Goal: Find specific page/section: Find specific page/section

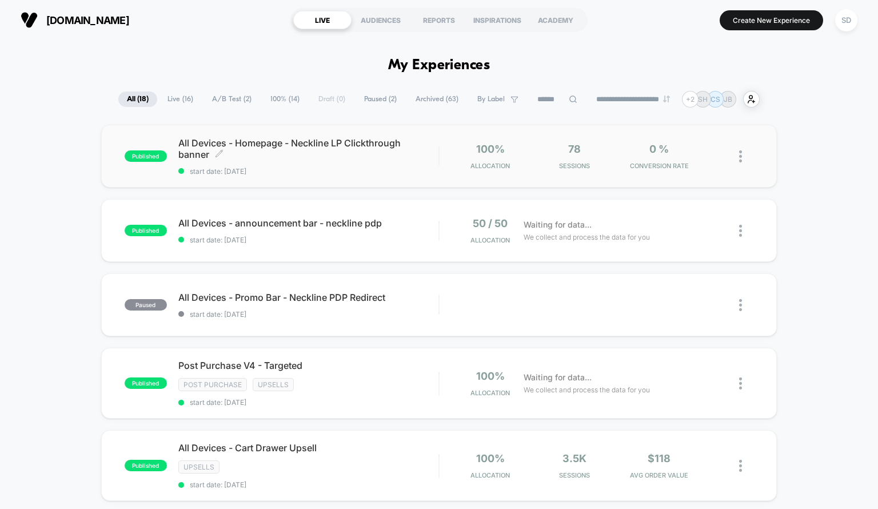
click at [430, 167] on span "start date: [DATE]" at bounding box center [308, 171] width 261 height 9
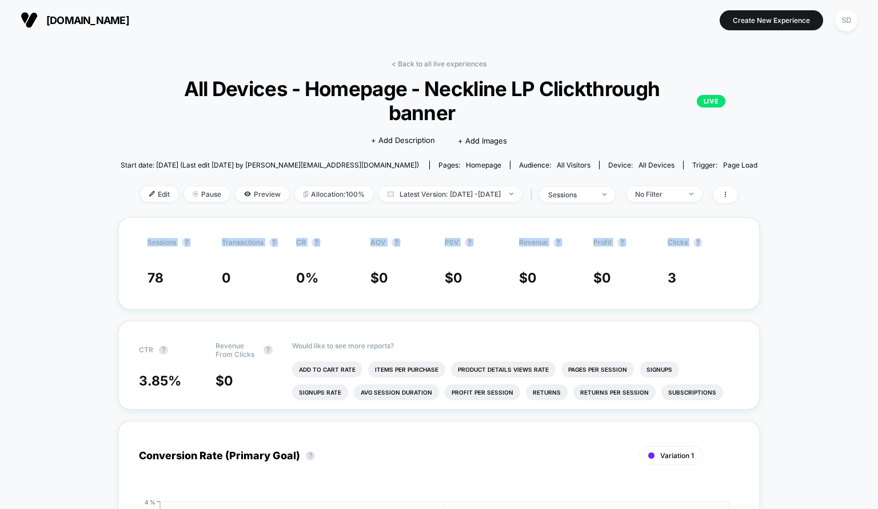
drag, startPoint x: 877, startPoint y: 167, endPoint x: 877, endPoint y: 249, distance: 81.7
click at [416, 62] on link "< Back to all live experiences" at bounding box center [439, 63] width 95 height 9
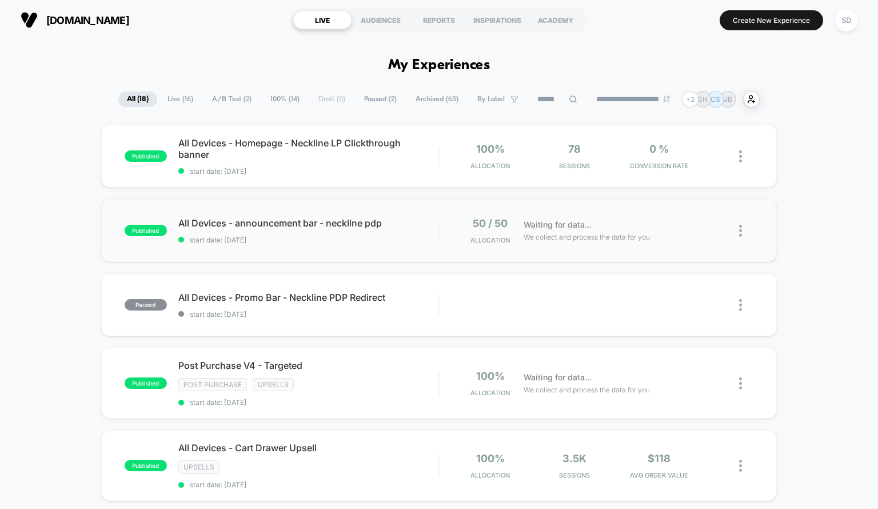
click at [440, 243] on div "published All Devices - announcement bar - neckline pdp start date: [DATE] 50 /…" at bounding box center [439, 230] width 676 height 63
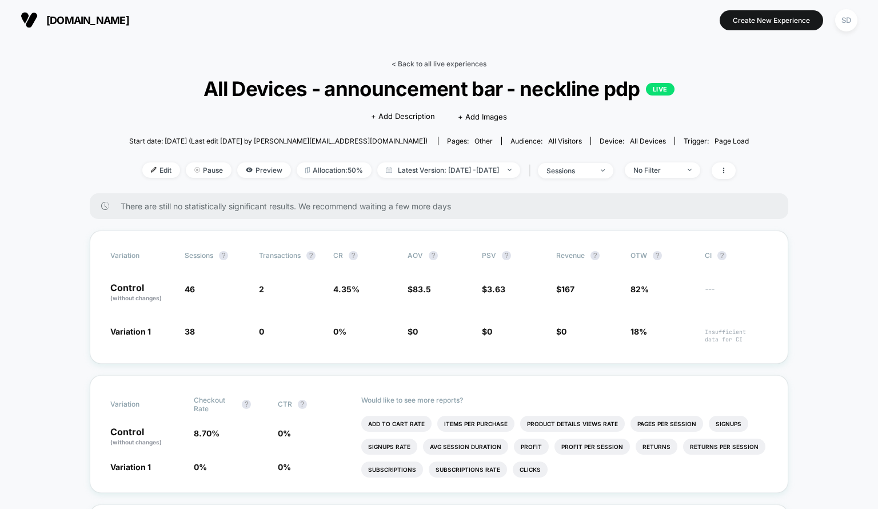
click at [407, 60] on link "< Back to all live experiences" at bounding box center [439, 63] width 95 height 9
